Goal: Use online tool/utility: Utilize a website feature to perform a specific function

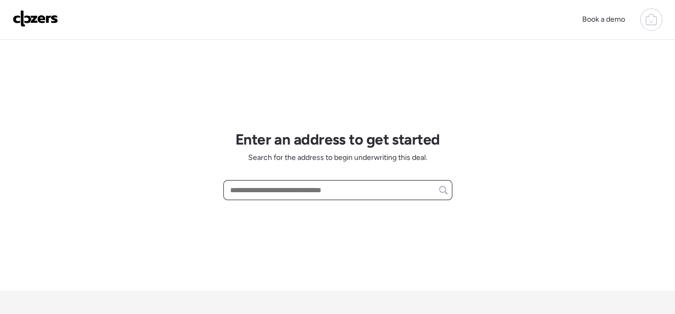
click at [285, 190] on input "text" at bounding box center [338, 190] width 220 height 15
paste input "**********"
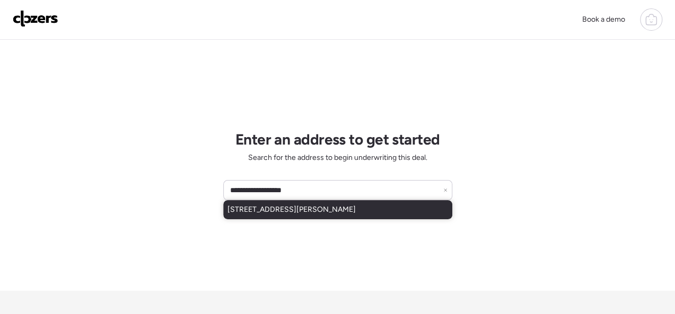
click at [302, 207] on span "[STREET_ADDRESS][PERSON_NAME]" at bounding box center [291, 210] width 128 height 11
type input "**********"
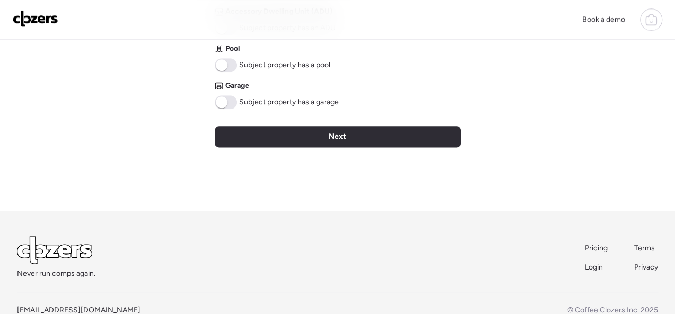
scroll to position [592, 0]
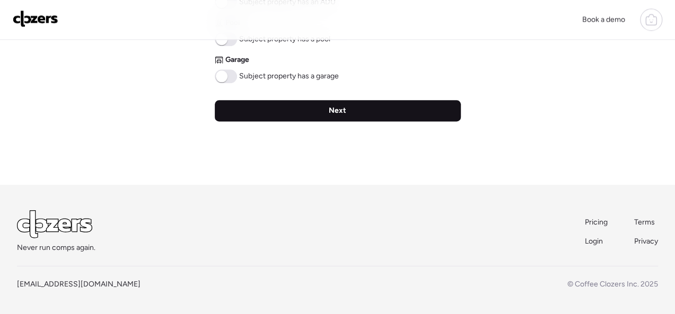
click at [349, 110] on div "Next" at bounding box center [338, 110] width 246 height 21
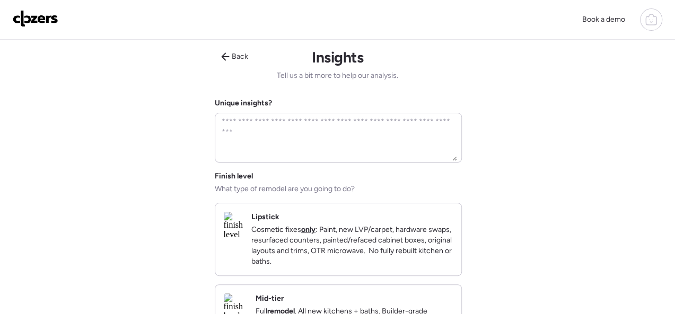
scroll to position [212, 0]
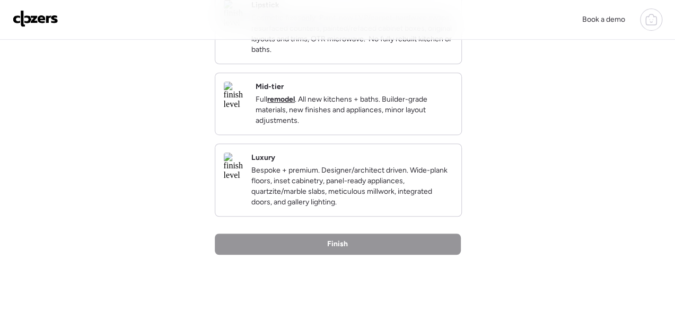
click at [376, 103] on div "Mid-tier Full remodel . All new kitchens + baths. Builder-grade materials, new …" at bounding box center [354, 104] width 197 height 45
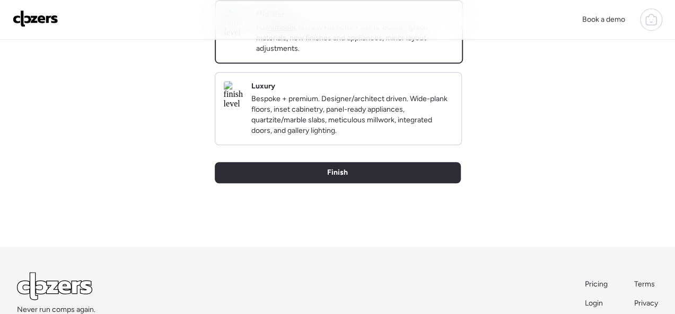
scroll to position [365, 0]
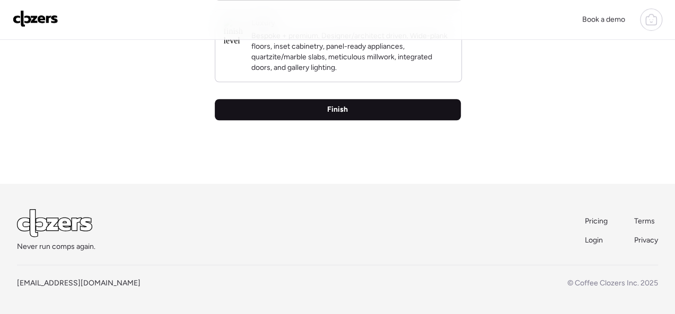
click at [336, 108] on span "Finish" at bounding box center [337, 109] width 21 height 11
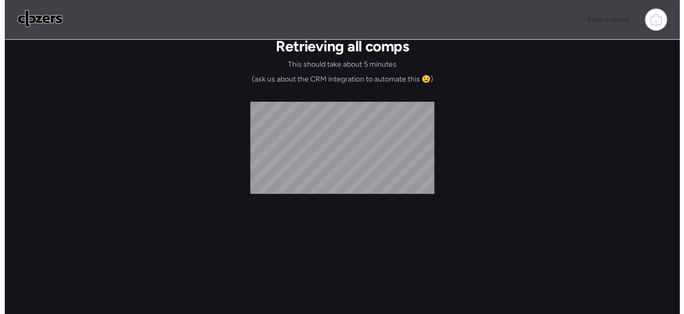
scroll to position [0, 0]
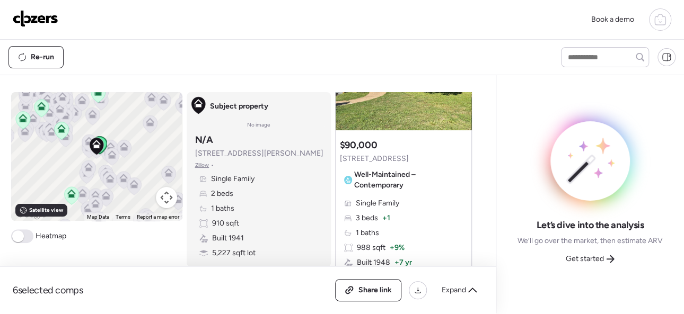
scroll to position [159, 0]
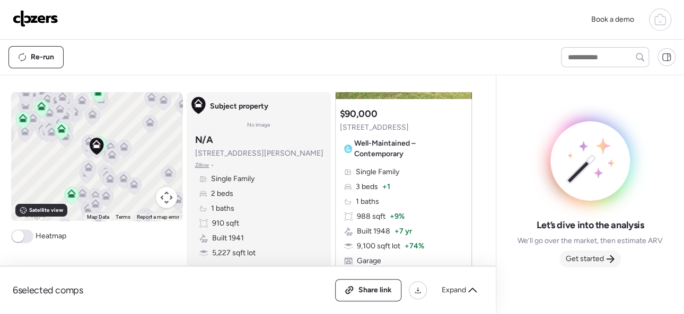
click at [601, 260] on span "Get started" at bounding box center [585, 259] width 38 height 11
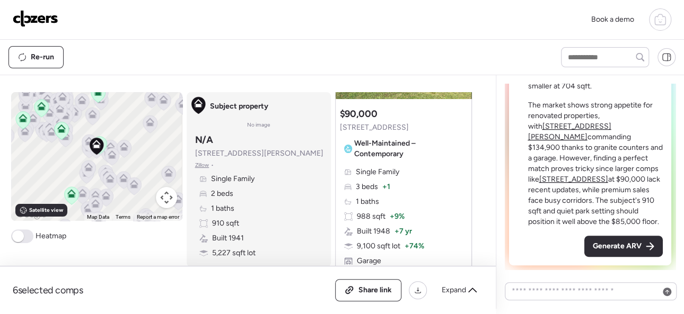
click at [596, 244] on span "Generate ARV" at bounding box center [617, 246] width 49 height 11
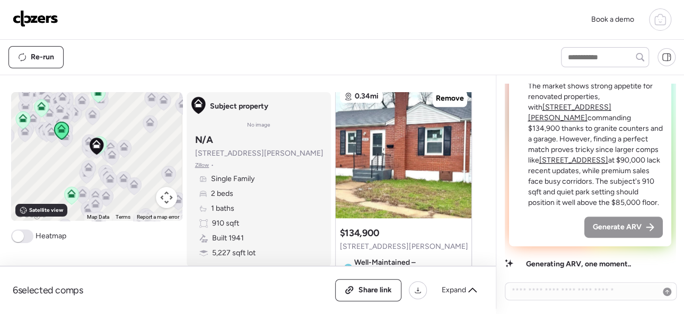
scroll to position [424, 0]
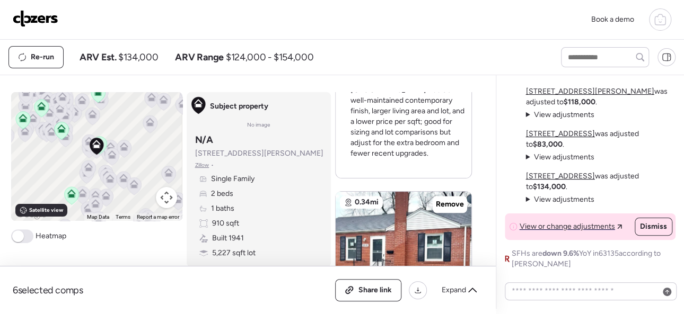
click at [47, 17] on img at bounding box center [36, 18] width 46 height 17
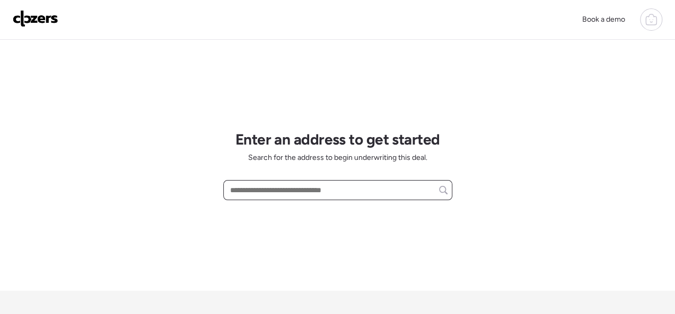
click at [256, 191] on input "text" at bounding box center [338, 190] width 220 height 15
paste input "**********"
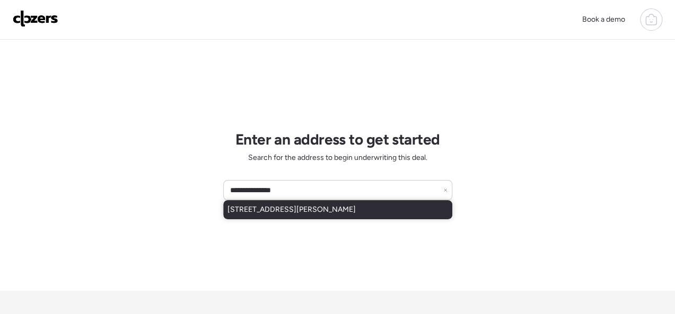
click at [283, 206] on span "[STREET_ADDRESS][PERSON_NAME]" at bounding box center [291, 210] width 128 height 11
type input "**********"
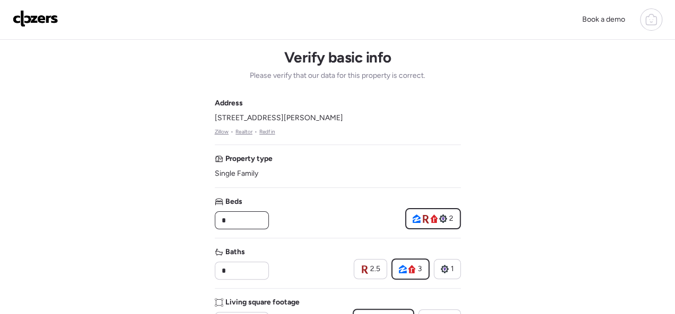
click at [241, 215] on input "*" at bounding box center [242, 220] width 45 height 15
type input "*"
click at [370, 266] on div "2.5" at bounding box center [371, 269] width 20 height 11
type input "***"
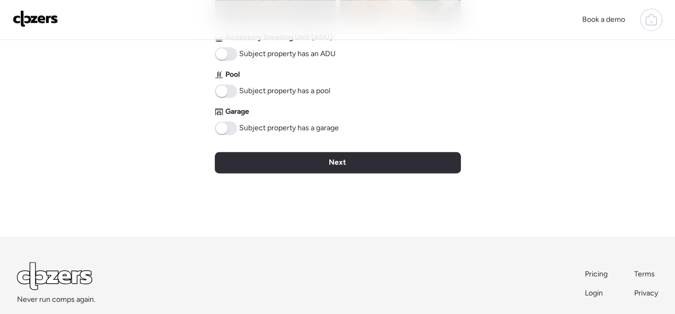
scroll to position [592, 0]
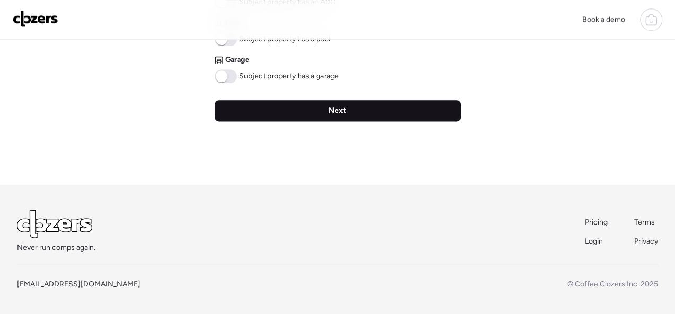
click at [333, 104] on div "Next" at bounding box center [338, 110] width 246 height 21
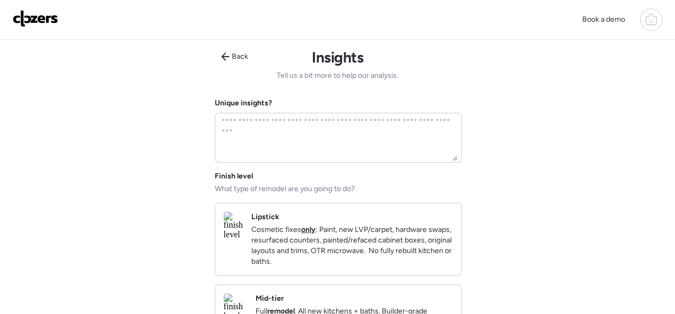
scroll to position [159, 0]
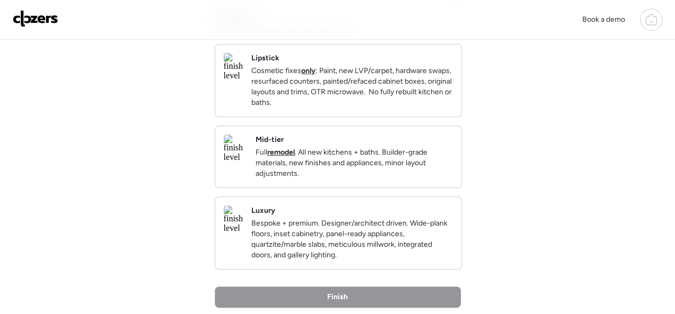
click at [444, 73] on p "Cosmetic fixes only : Paint, new LVP/carpet, hardware swaps, resurfaced counter…" at bounding box center [351, 87] width 201 height 42
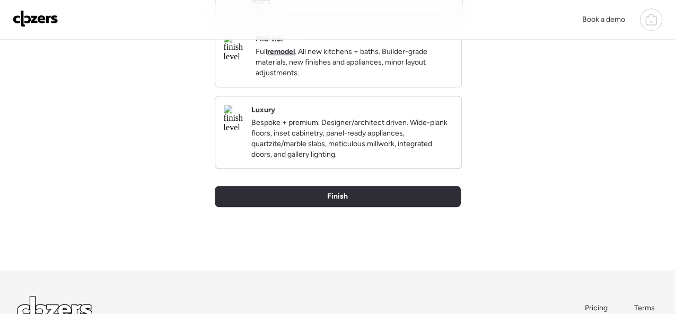
scroll to position [365, 0]
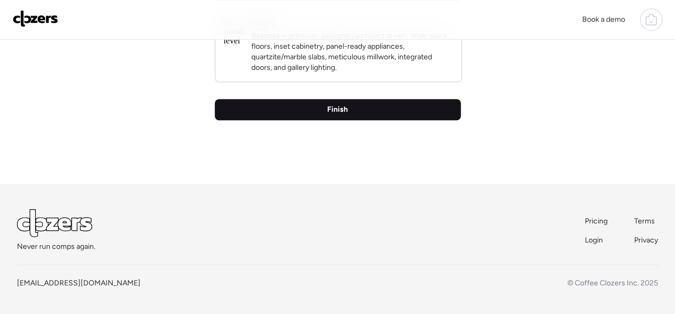
click at [330, 110] on span "Finish" at bounding box center [337, 109] width 21 height 11
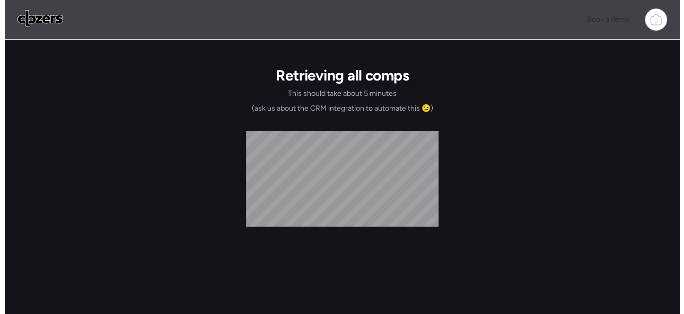
scroll to position [0, 0]
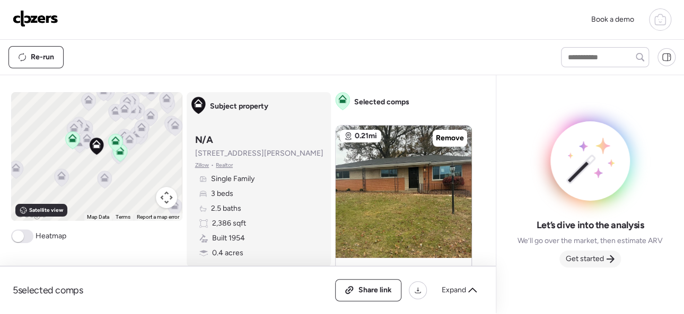
click at [596, 261] on span "Get started" at bounding box center [585, 259] width 38 height 11
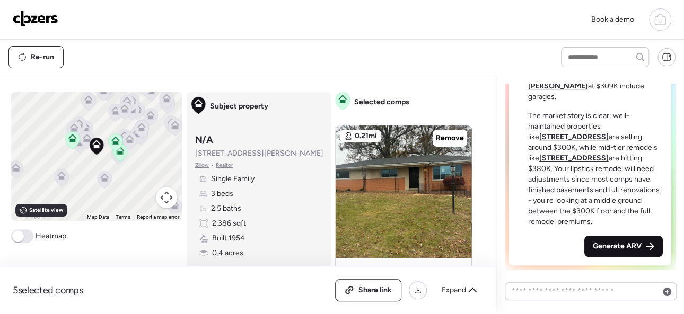
click at [591, 240] on div "Generate ARV" at bounding box center [623, 246] width 78 height 21
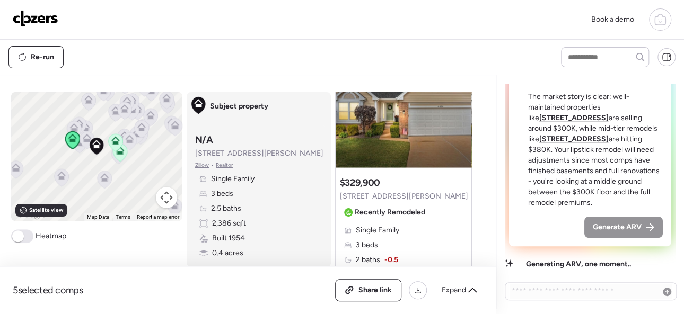
scroll to position [1114, 0]
